Goal: Transaction & Acquisition: Purchase product/service

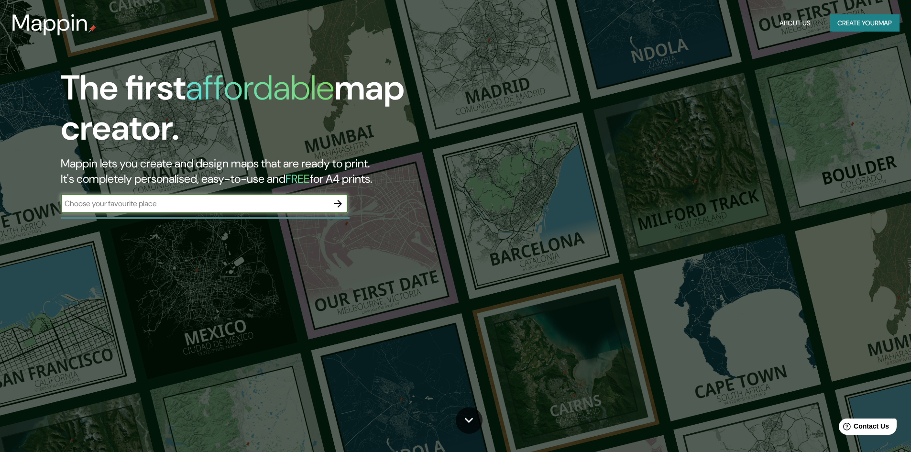
click at [101, 204] on input "text" at bounding box center [195, 203] width 268 height 11
type input "distrito de [GEOGRAPHIC_DATA]"
click at [345, 199] on button "button" at bounding box center [337, 203] width 19 height 19
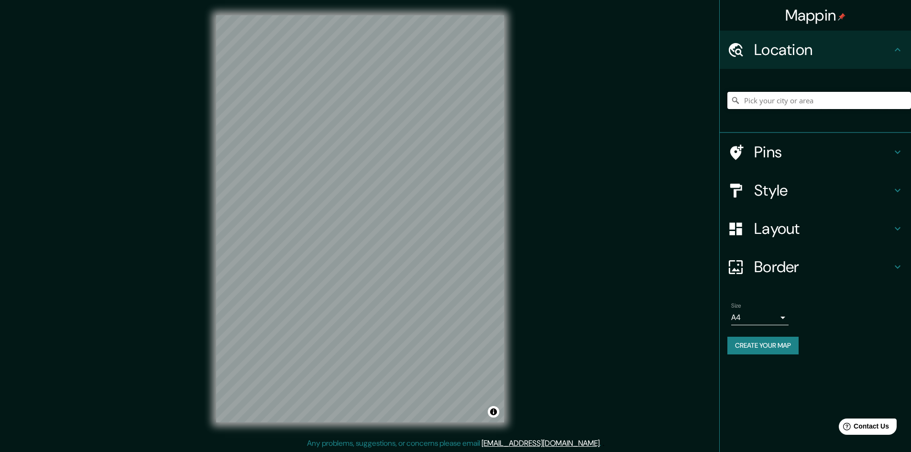
click at [765, 102] on input "Pick your city or area" at bounding box center [819, 100] width 184 height 17
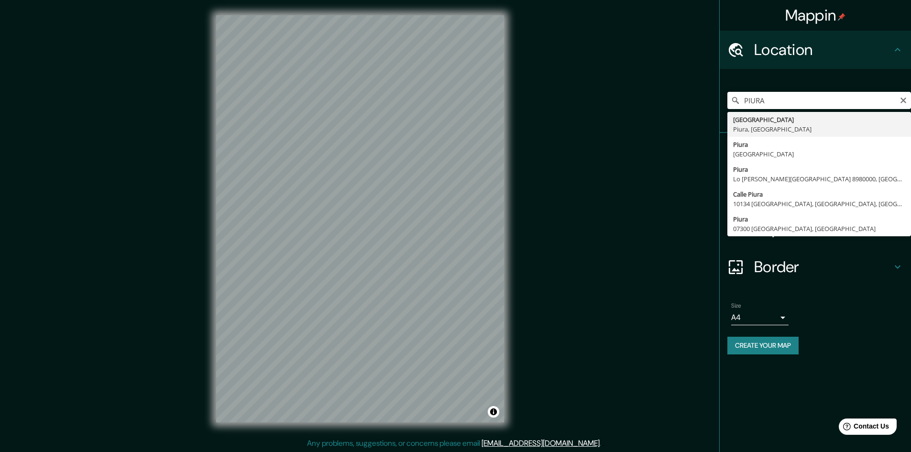
type input "[GEOGRAPHIC_DATA], [GEOGRAPHIC_DATA], [GEOGRAPHIC_DATA]"
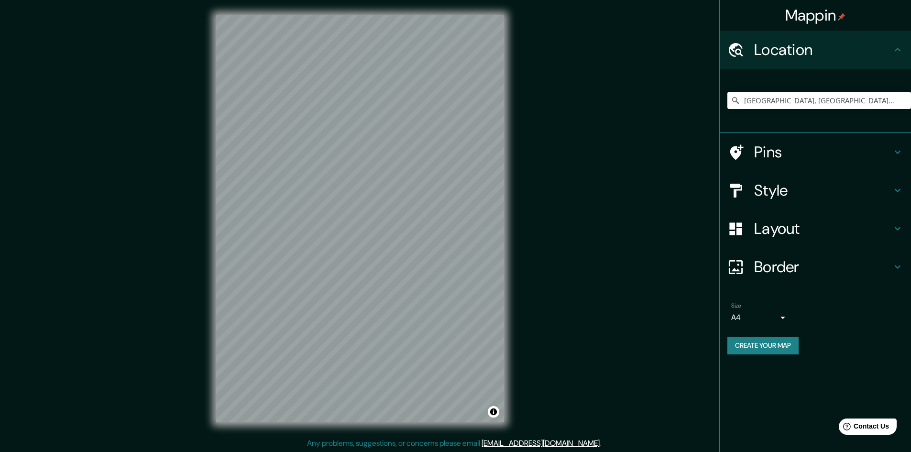
click at [761, 322] on body "Mappin Location [GEOGRAPHIC_DATA], [GEOGRAPHIC_DATA], [GEOGRAPHIC_DATA] Pins St…" at bounding box center [455, 226] width 911 height 452
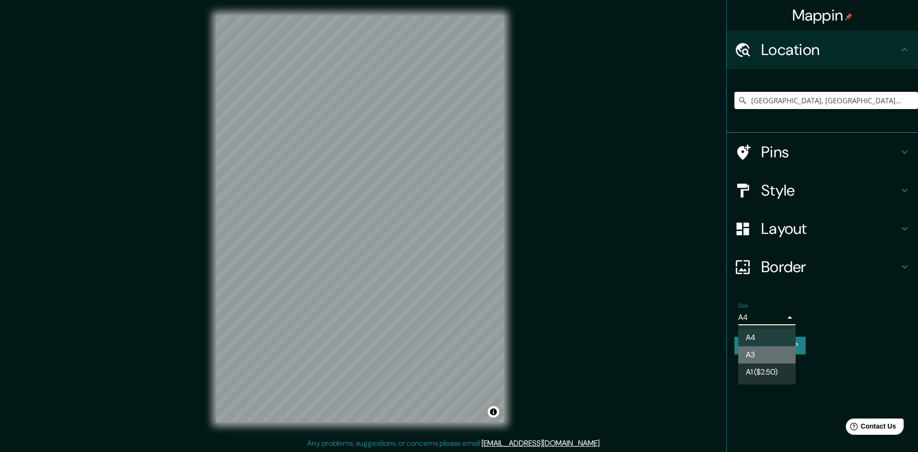
click at [754, 354] on li "A3" at bounding box center [766, 354] width 57 height 17
type input "a4"
